Goal: Navigation & Orientation: Find specific page/section

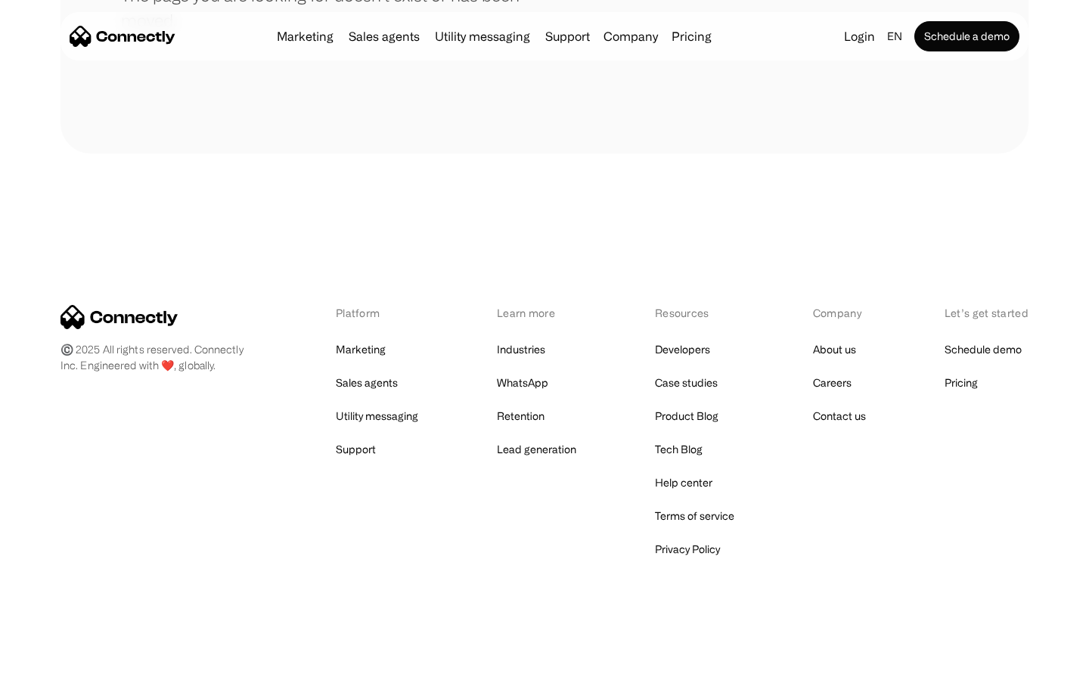
scroll to position [276, 0]
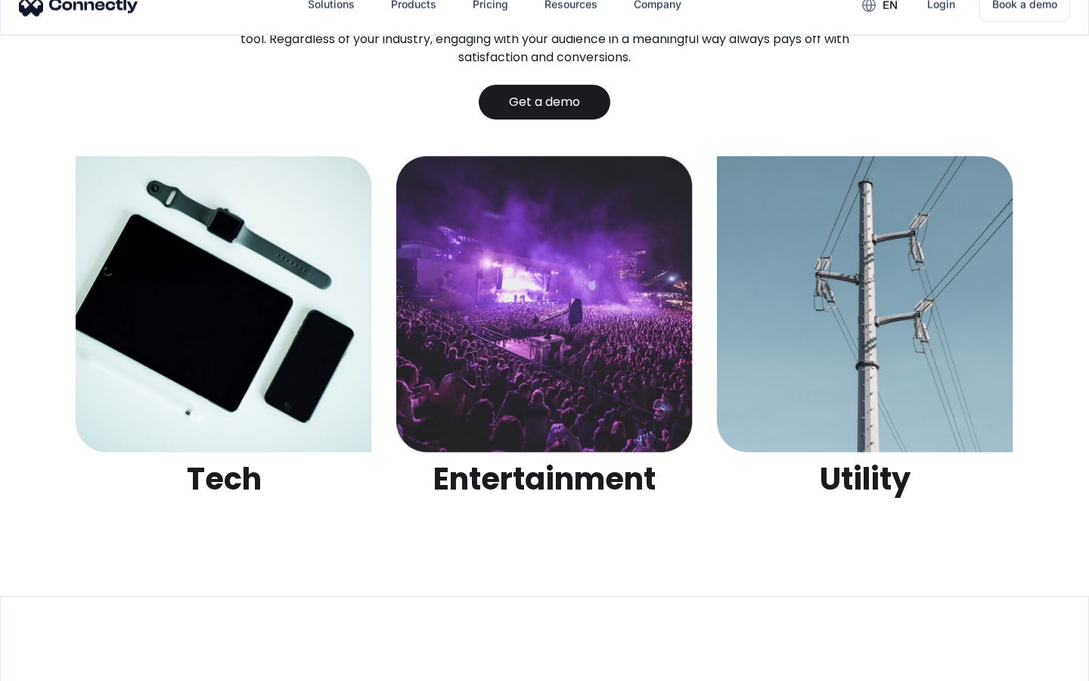
scroll to position [4771, 0]
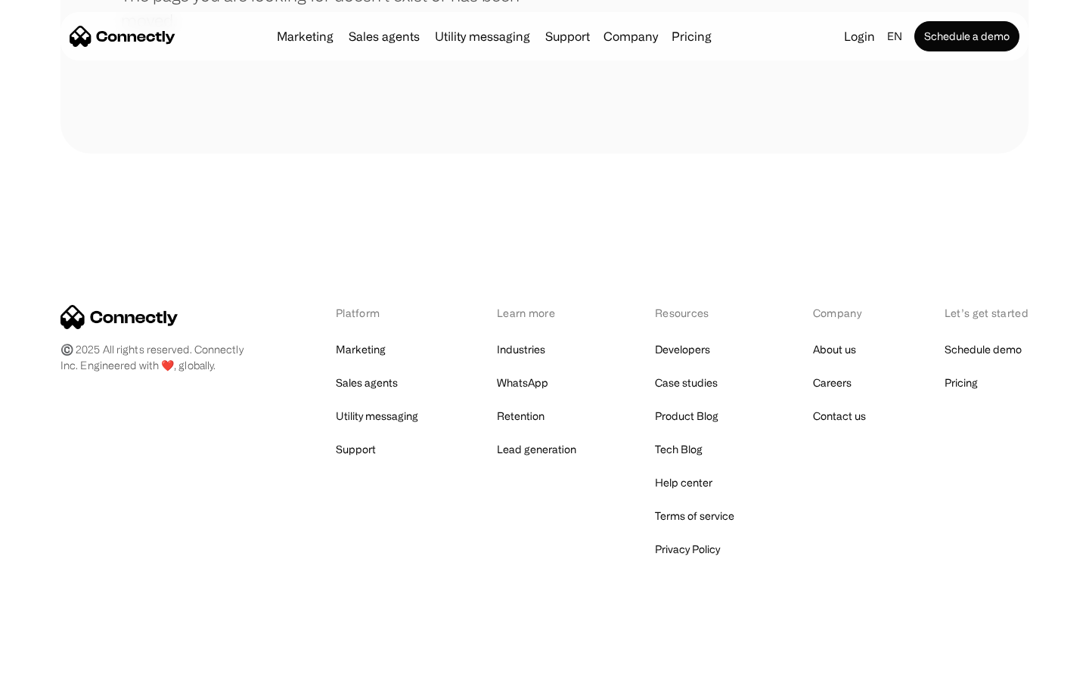
scroll to position [276, 0]
